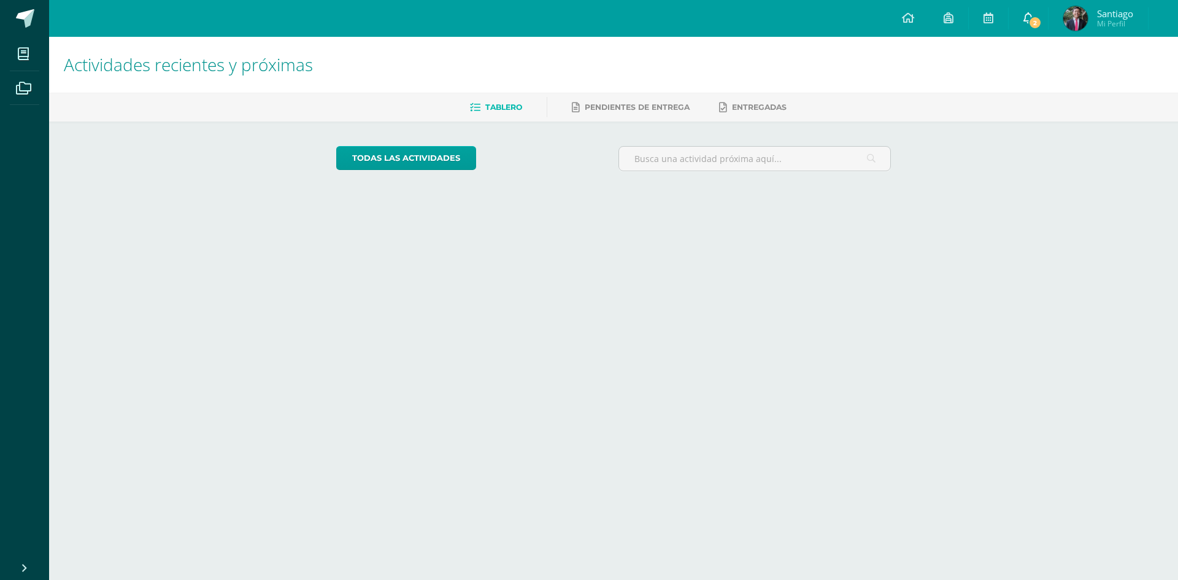
click at [1026, 27] on link "2" at bounding box center [1027, 18] width 39 height 37
click at [1028, 23] on span "2" at bounding box center [1034, 22] width 13 height 13
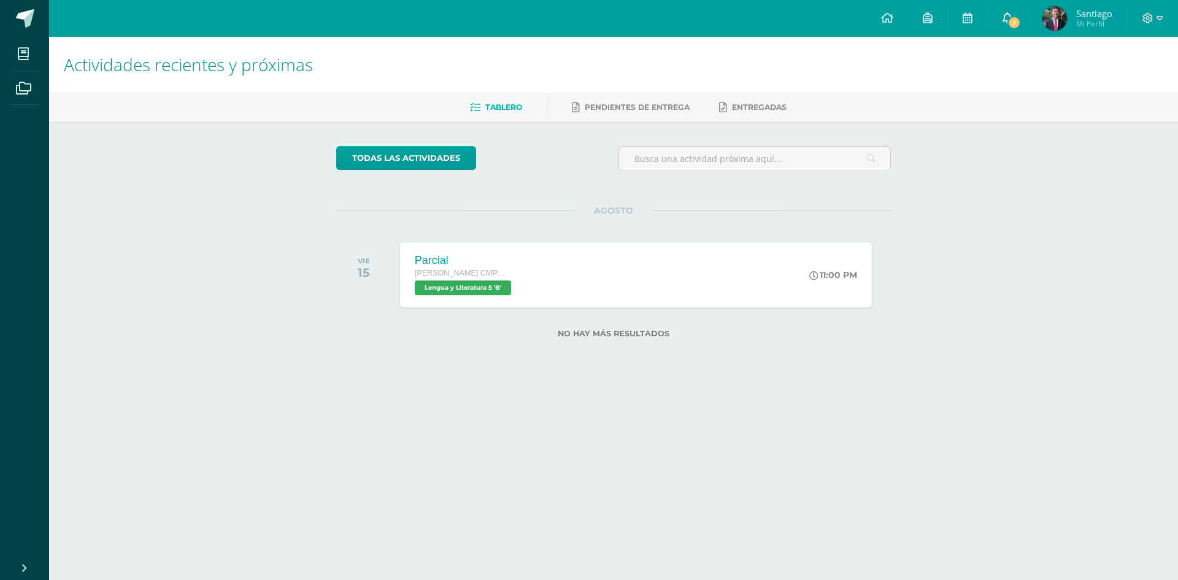
click at [1022, 17] on link "2" at bounding box center [1006, 18] width 39 height 37
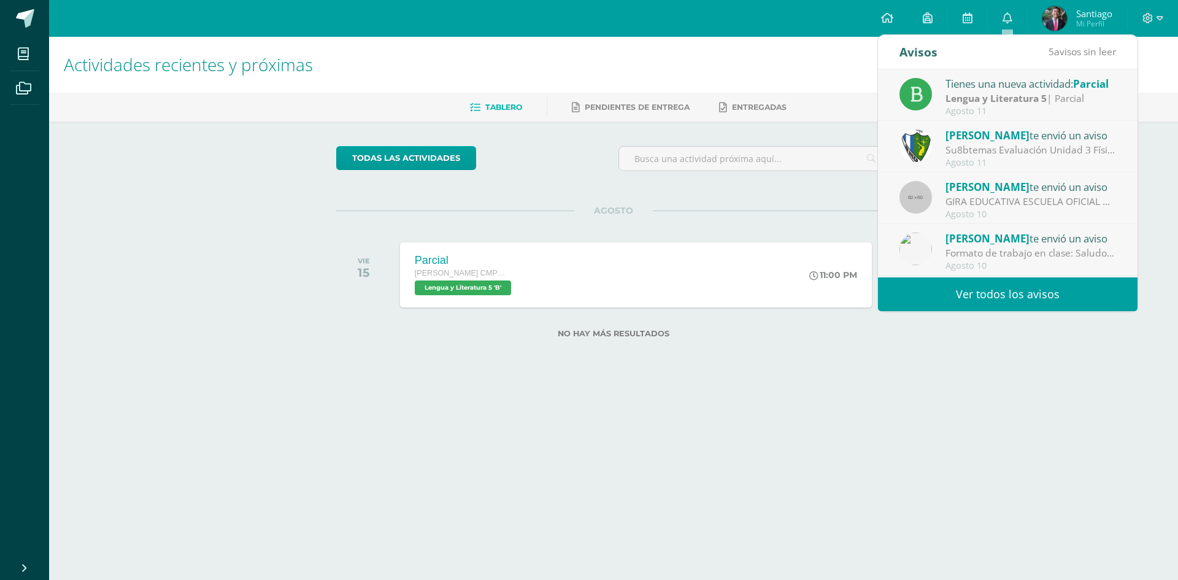
click at [967, 289] on link "Ver todos los avisos" at bounding box center [1007, 294] width 259 height 34
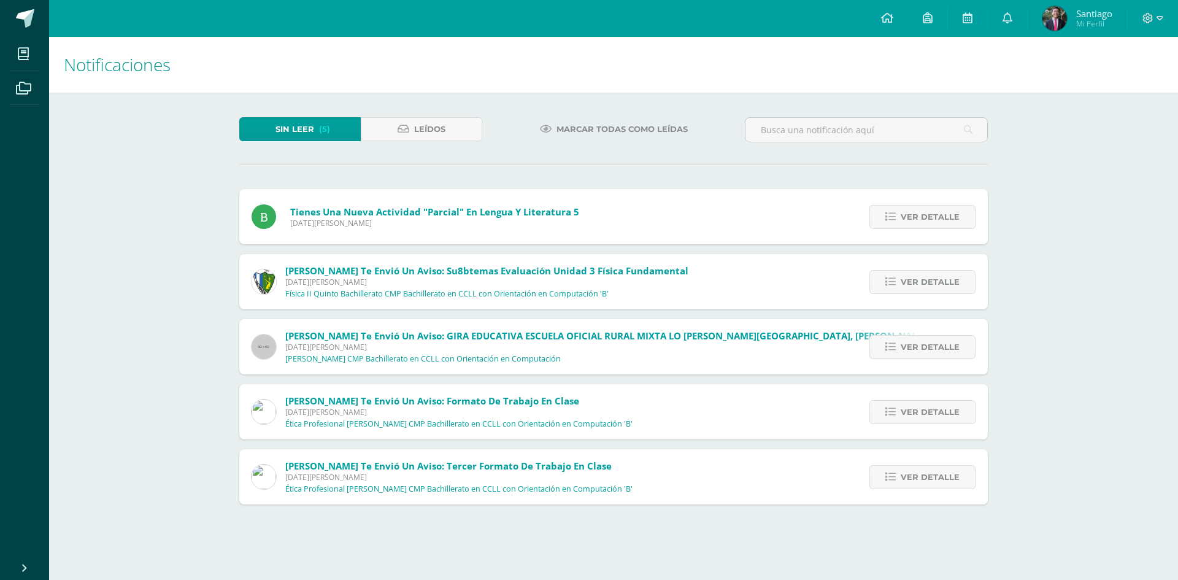
click at [1092, 25] on span "Mi Perfil" at bounding box center [1094, 23] width 36 height 10
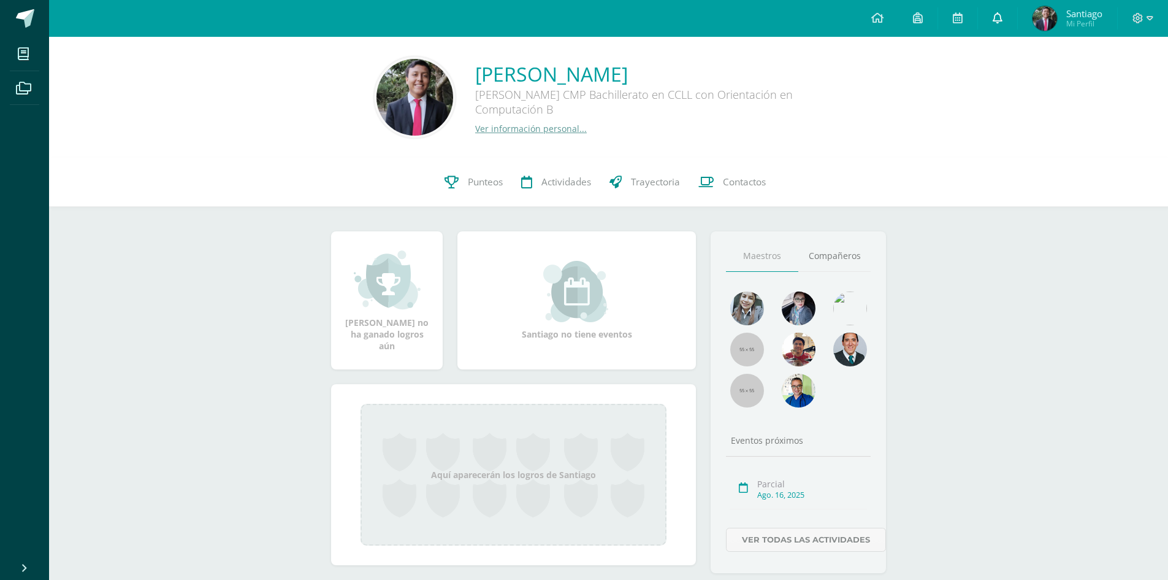
click at [994, 22] on icon at bounding box center [998, 17] width 10 height 11
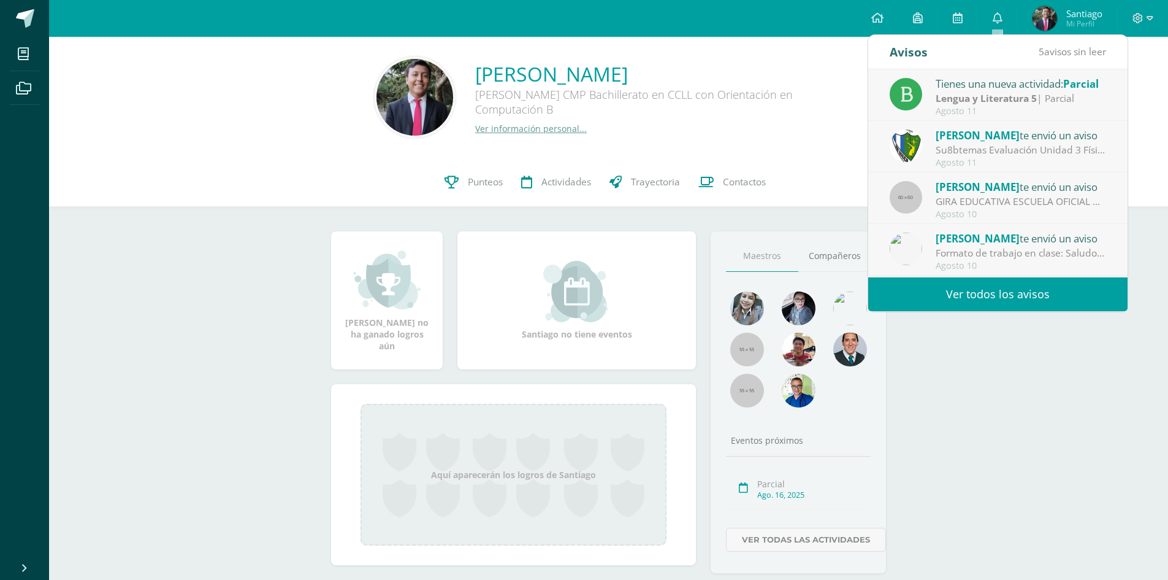
click at [976, 296] on link "Ver todos los avisos" at bounding box center [997, 294] width 259 height 34
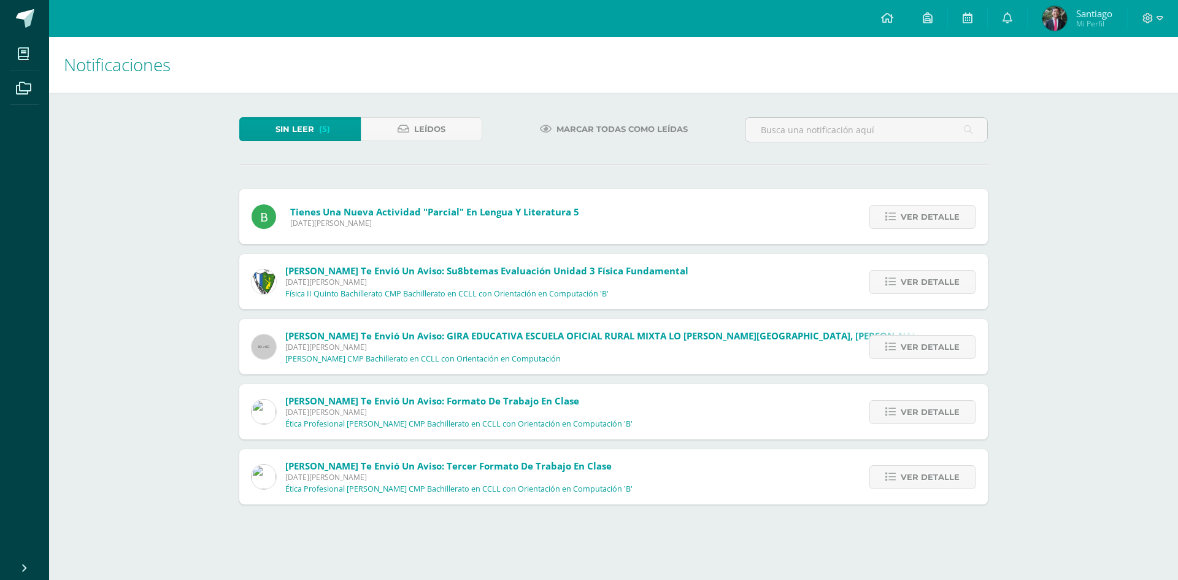
click at [564, 128] on span "Marcar todas como leídas" at bounding box center [621, 129] width 131 height 23
